Goal: Task Accomplishment & Management: Manage account settings

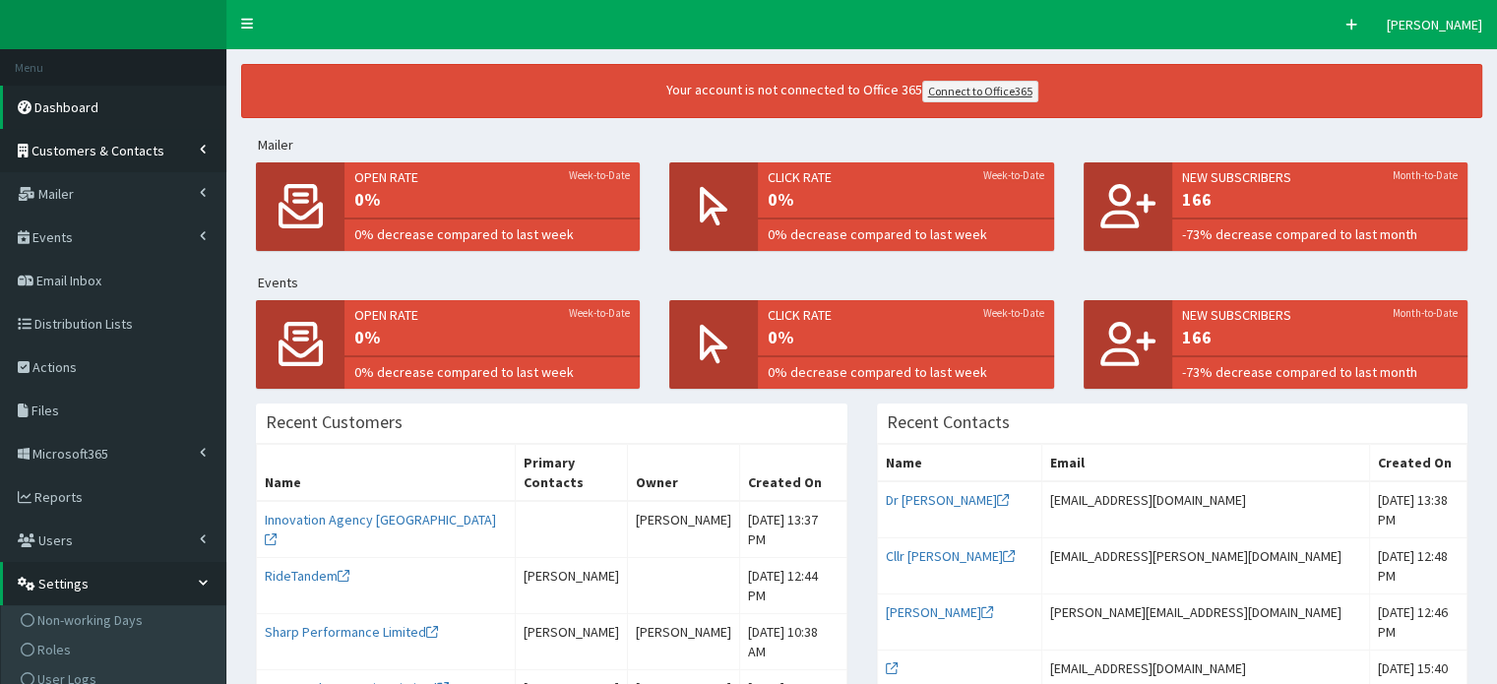
click at [75, 152] on span "Customers & Contacts" at bounding box center [97, 151] width 133 height 18
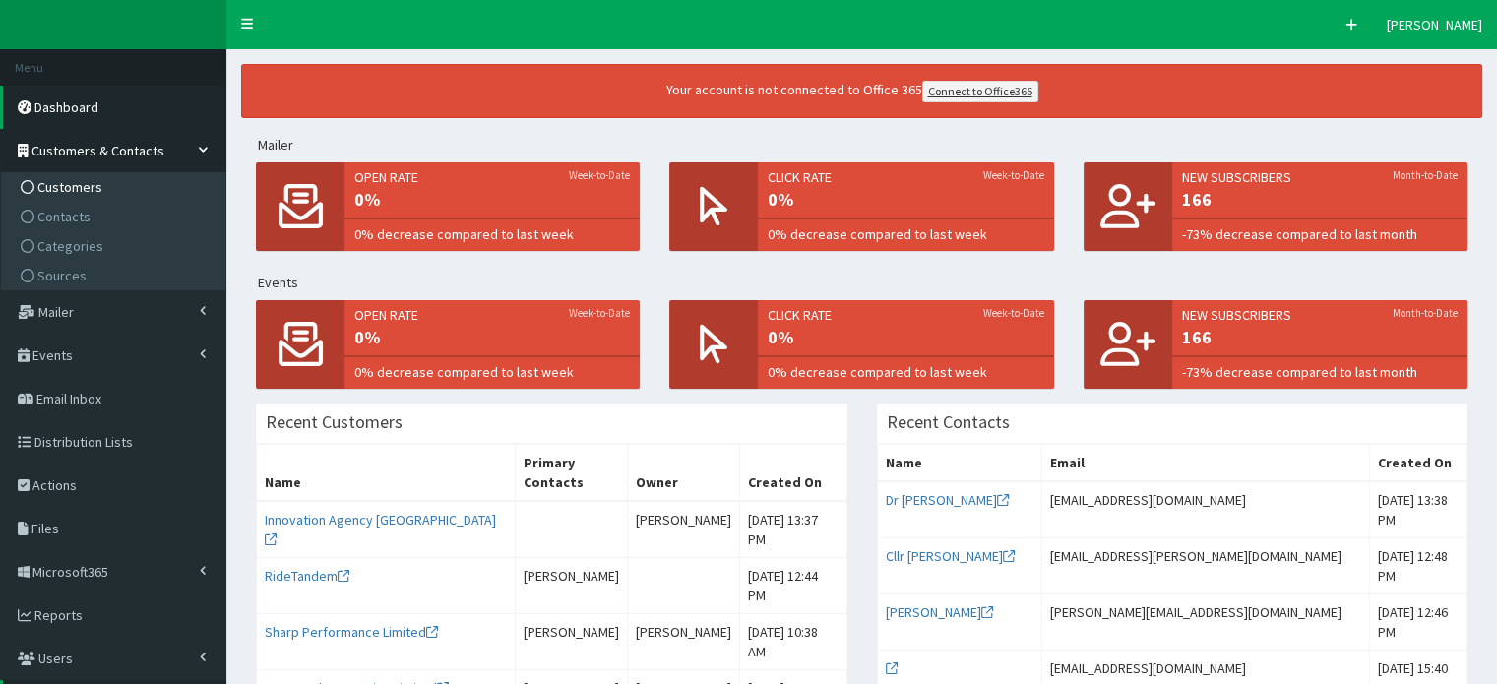
click at [67, 187] on span "Customers" at bounding box center [69, 187] width 65 height 18
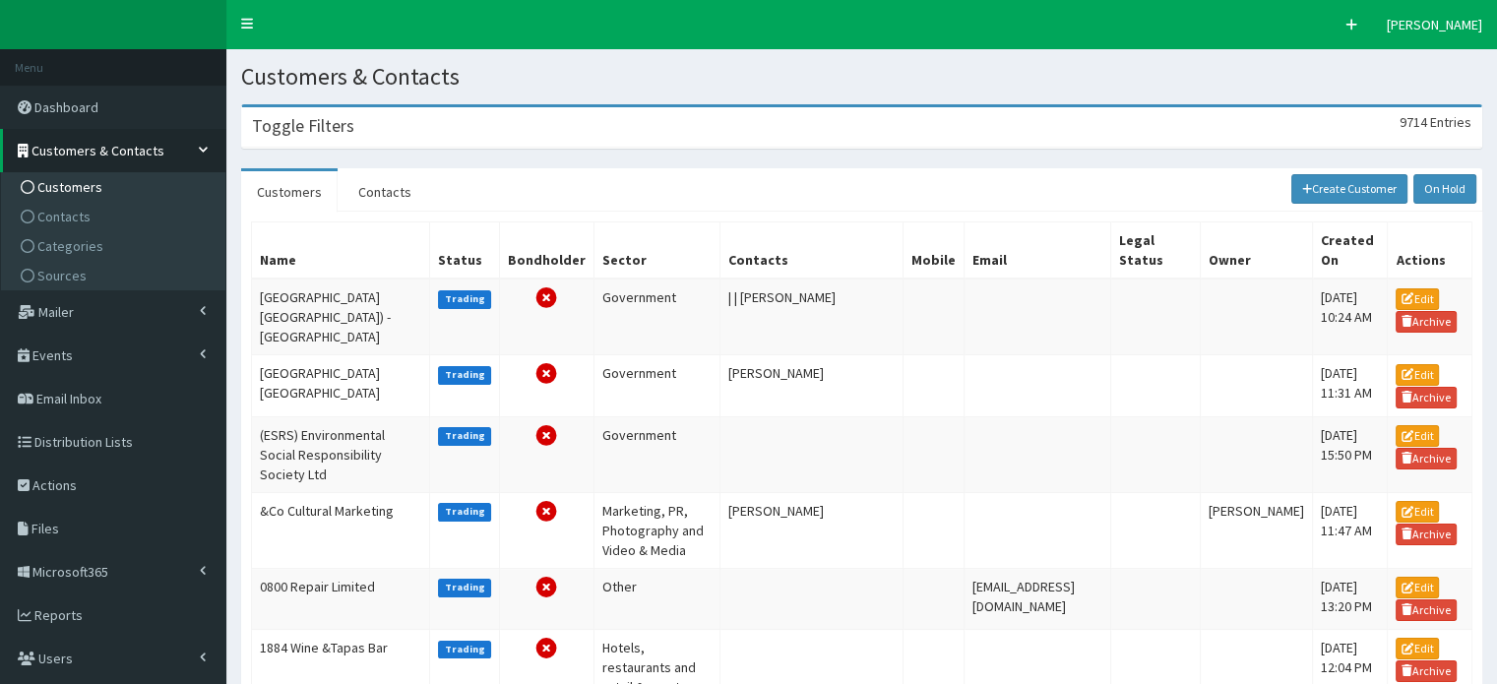
click at [295, 129] on h3 "Toggle Filters" at bounding box center [303, 126] width 102 height 18
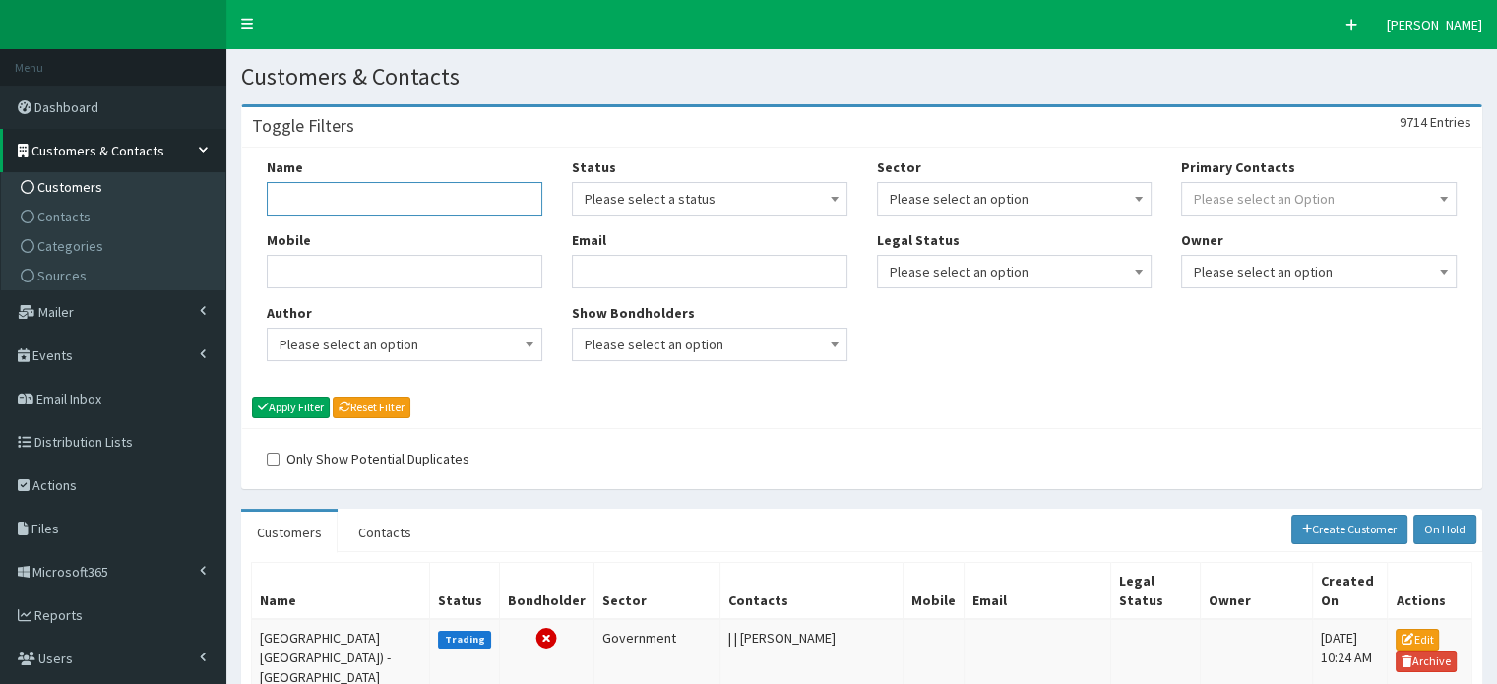
click at [365, 196] on input "Name" at bounding box center [405, 198] width 276 height 33
type input "philips 66"
click at [252, 397] on button "Apply Filter" at bounding box center [291, 408] width 78 height 22
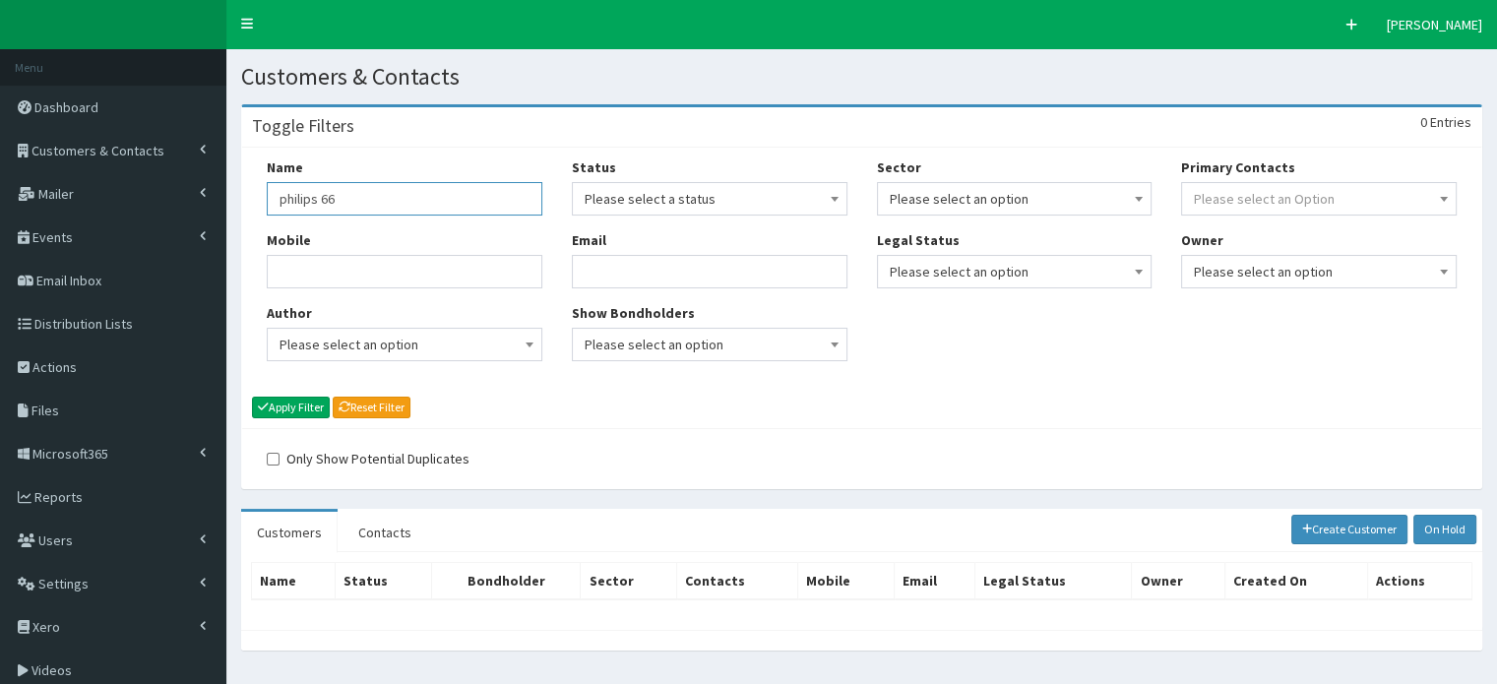
click at [300, 192] on input "philips 66" at bounding box center [405, 198] width 276 height 33
type input "phillips 66"
click at [252, 397] on button "Apply Filter" at bounding box center [291, 408] width 78 height 22
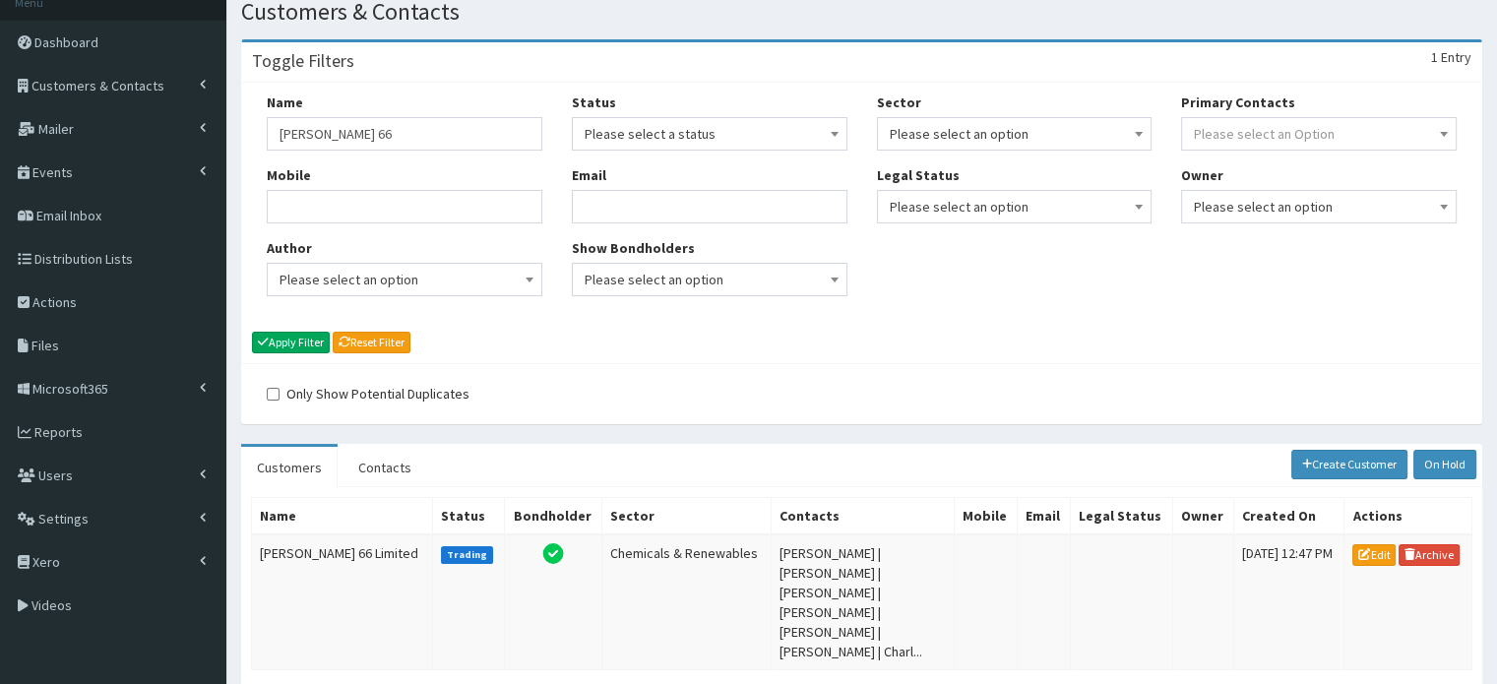
scroll to position [143, 0]
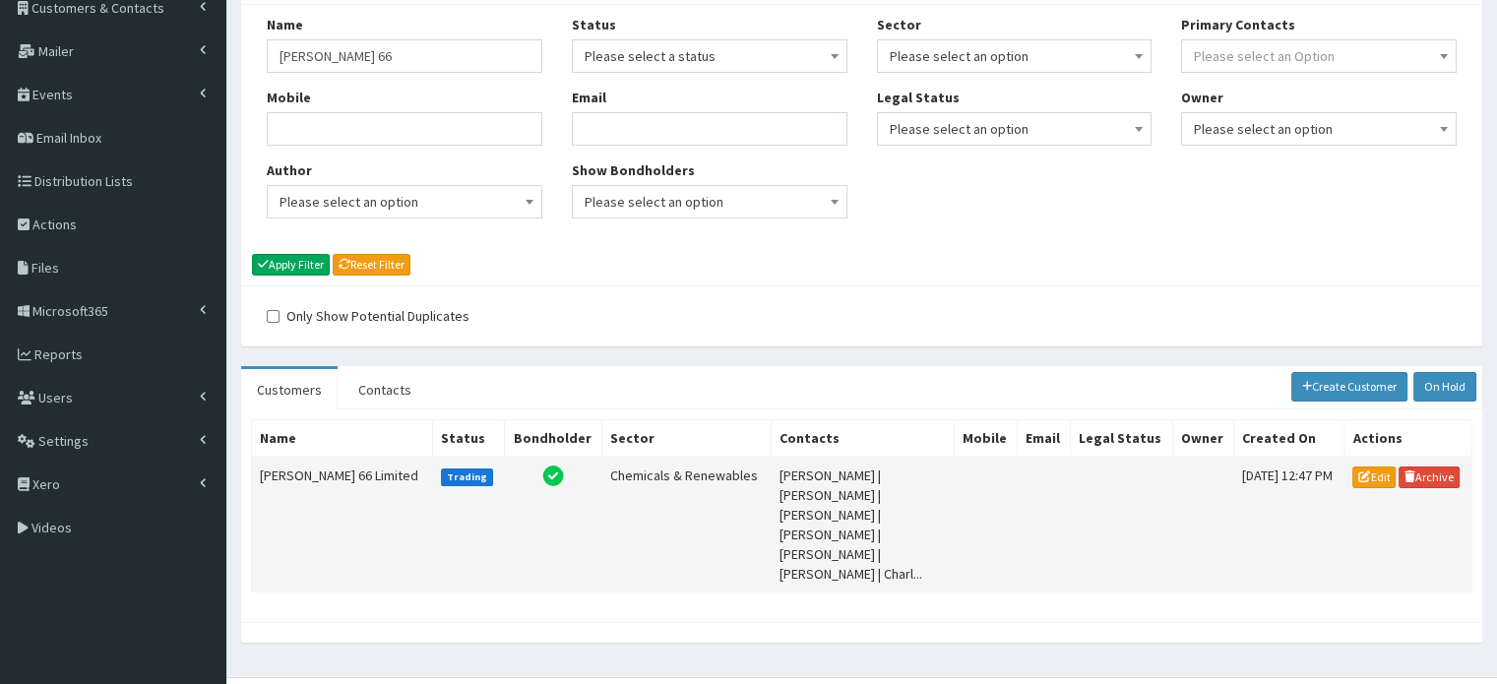
click at [324, 477] on td "Phillips 66 Limited" at bounding box center [342, 525] width 181 height 136
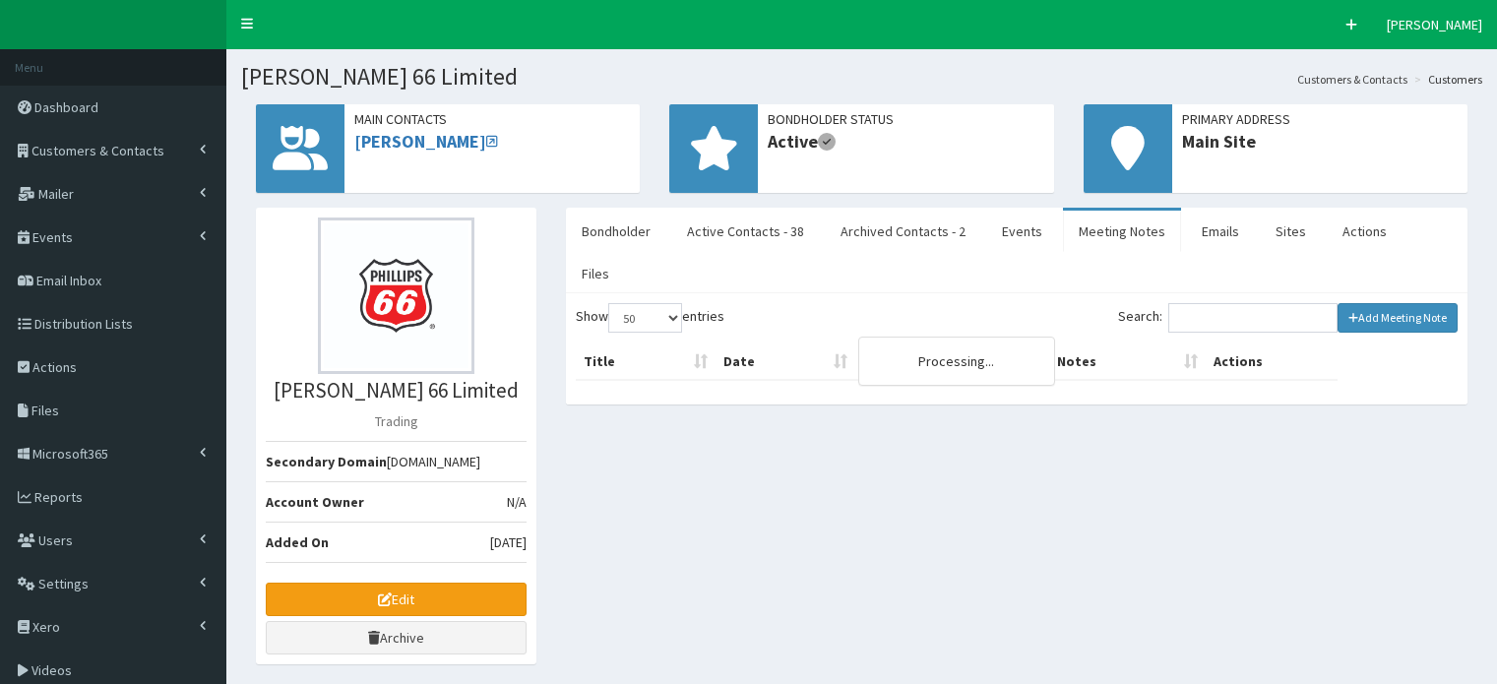
select select "50"
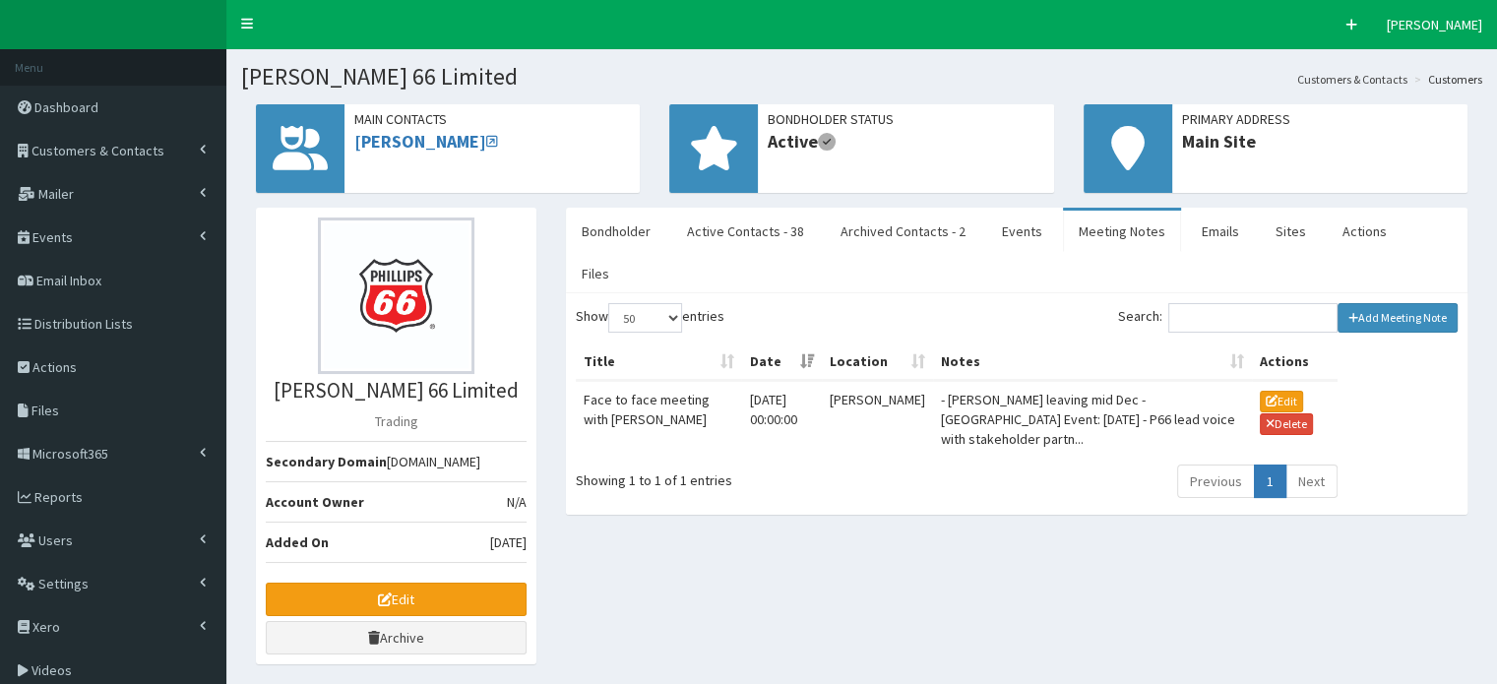
click at [1095, 236] on link "Meeting Notes" at bounding box center [1122, 231] width 118 height 41
click at [1095, 232] on link "Meeting Notes" at bounding box center [1122, 231] width 118 height 41
click at [1399, 303] on link "Add Meeting Note" at bounding box center [1398, 318] width 121 height 30
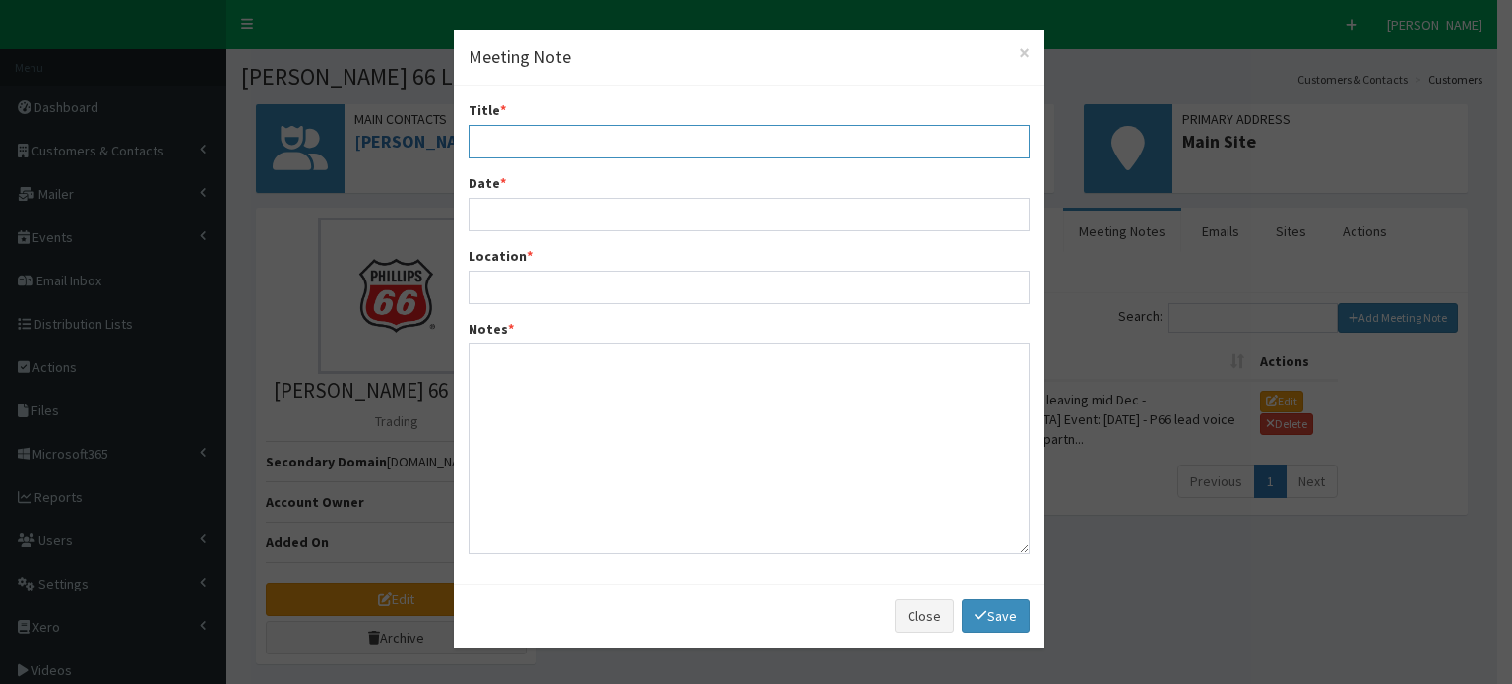
click at [496, 146] on input "Title *" at bounding box center [749, 141] width 561 height 33
type input "Meeting with [PERSON_NAME]"
click at [495, 201] on input "Date *" at bounding box center [749, 214] width 561 height 33
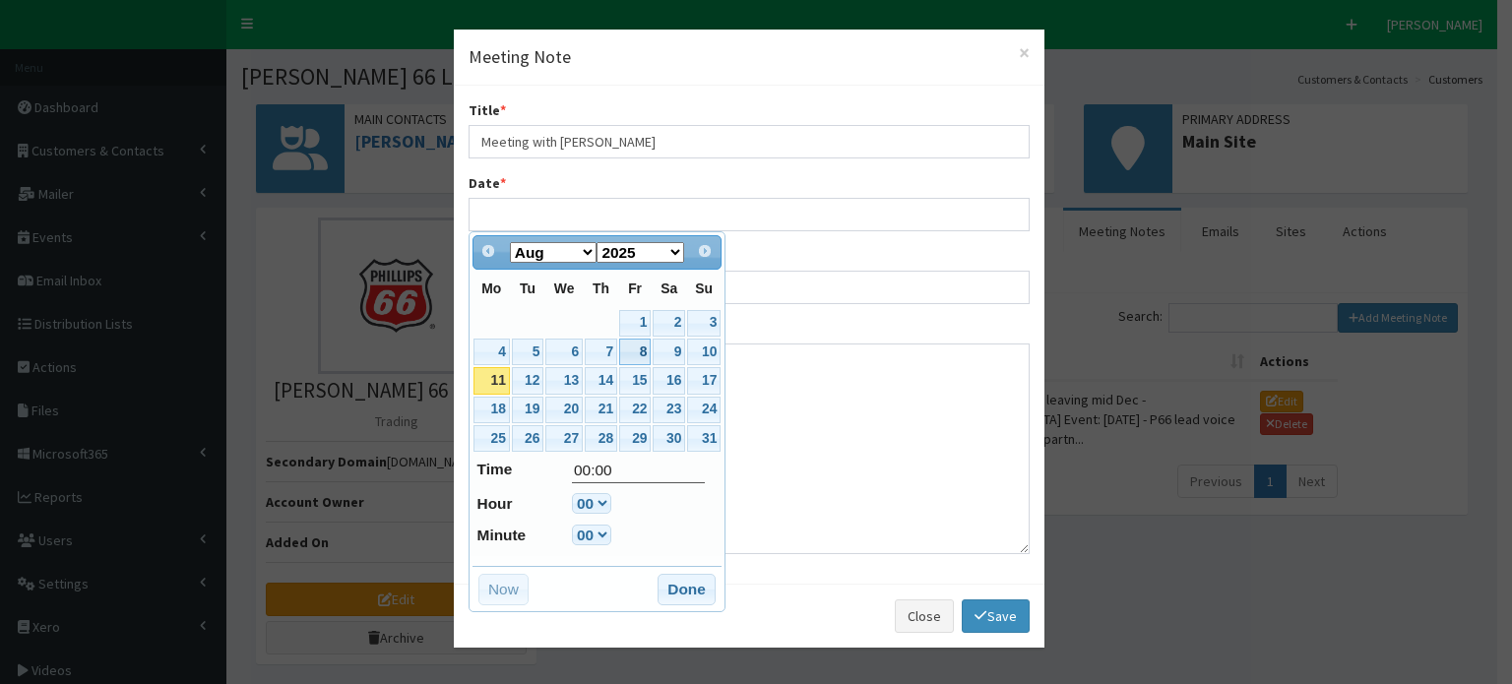
click at [643, 352] on link "8" at bounding box center [634, 352] width 31 height 27
type input "[DATE] 00:00"
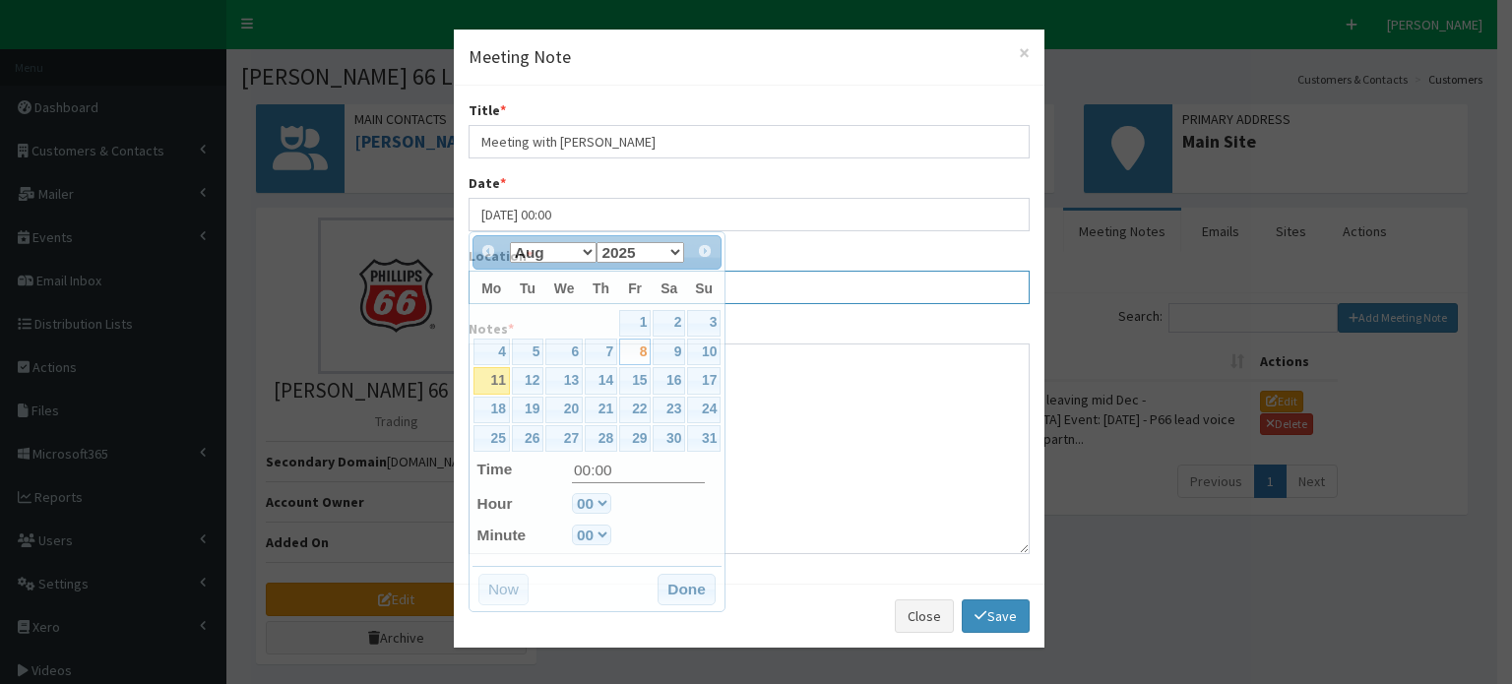
click at [781, 295] on input "Location *" at bounding box center [749, 287] width 561 height 33
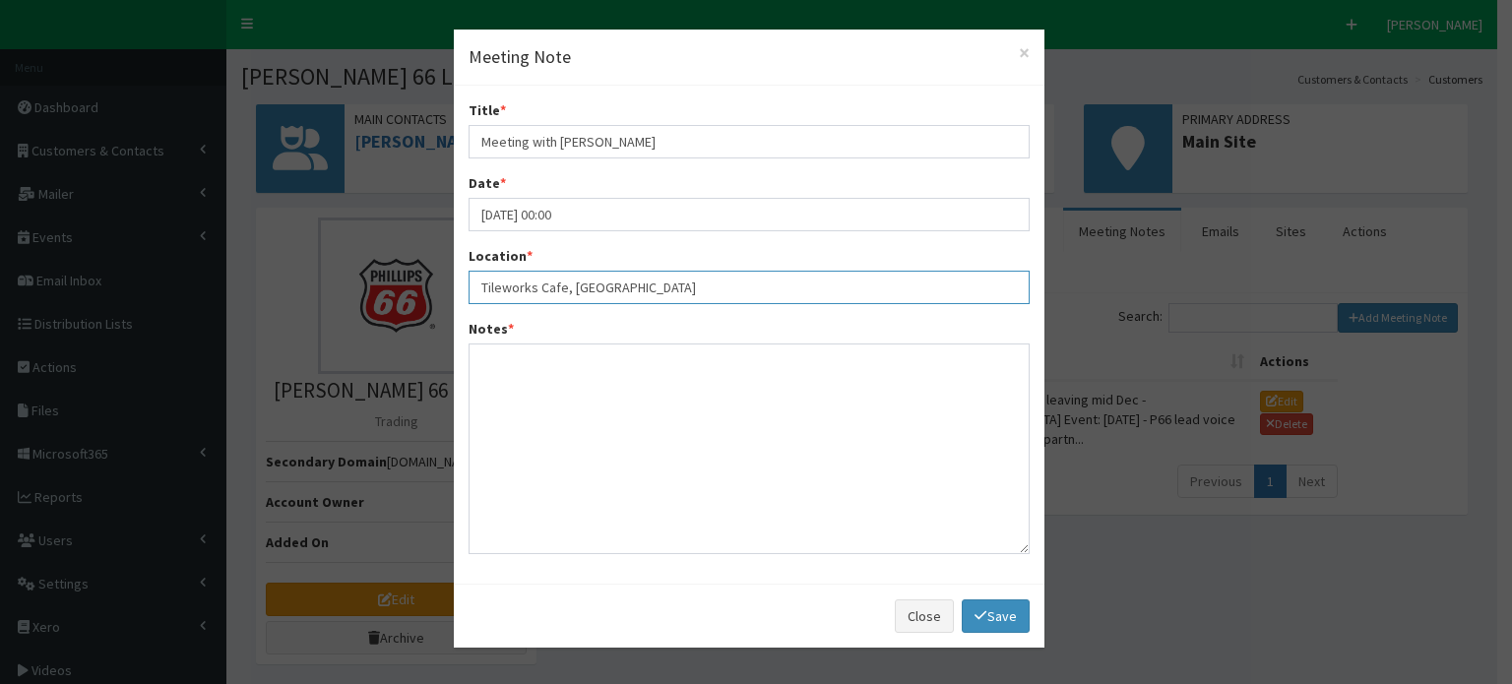
type input "Tileworks Cafe, [GEOGRAPHIC_DATA]"
click at [504, 354] on textarea "Notes *" at bounding box center [749, 449] width 561 height 211
